Goal: Navigation & Orientation: Find specific page/section

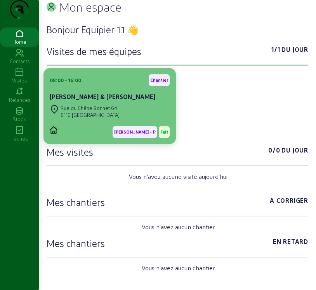
click at [109, 112] on div "Rue du Chêne Bonnet 64" at bounding box center [89, 108] width 59 height 7
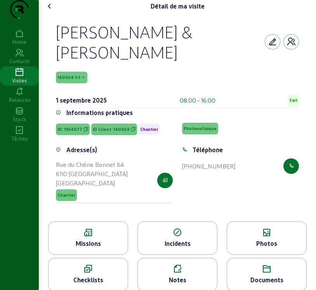
click at [219, 201] on div "Téléphone [PHONE_NUMBER]" at bounding box center [240, 178] width 126 height 67
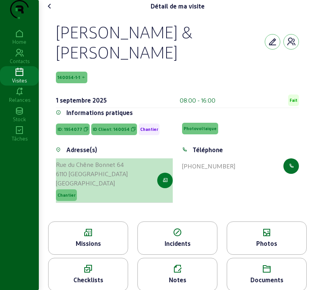
click at [166, 184] on icon "button" at bounding box center [164, 180] width 5 height 7
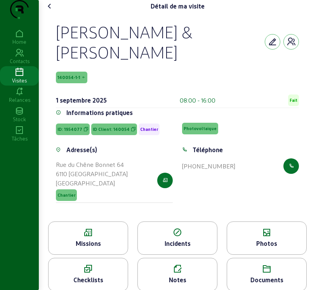
click at [64, 83] on span "140054-1-1" at bounding box center [71, 78] width 31 height 12
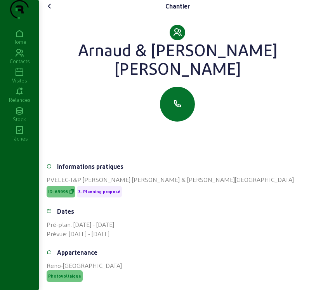
click at [53, 11] on icon at bounding box center [49, 6] width 9 height 9
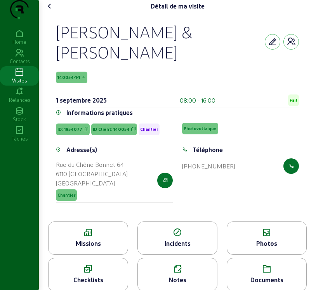
click at [86, 238] on icon at bounding box center [87, 232] width 79 height 9
